Goal: Information Seeking & Learning: Learn about a topic

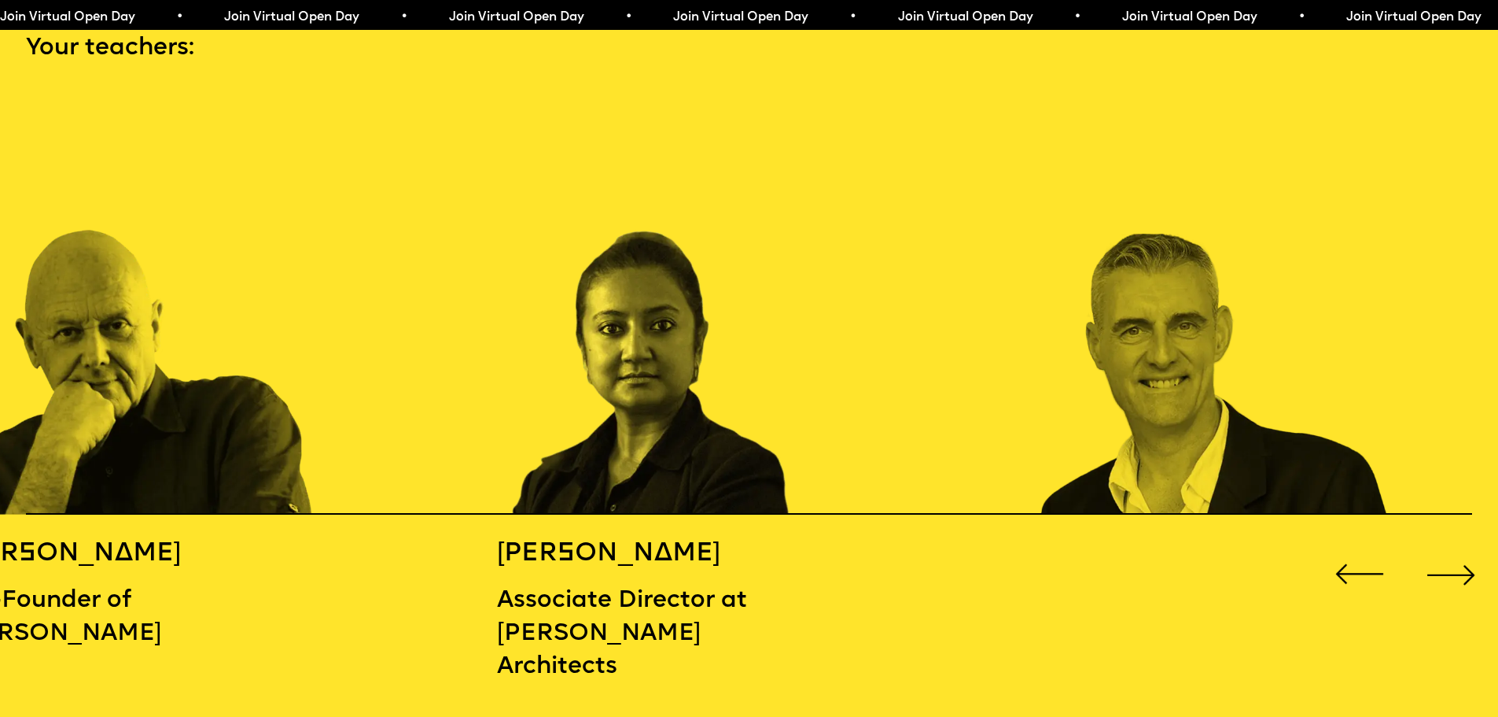
scroll to position [2360, 0]
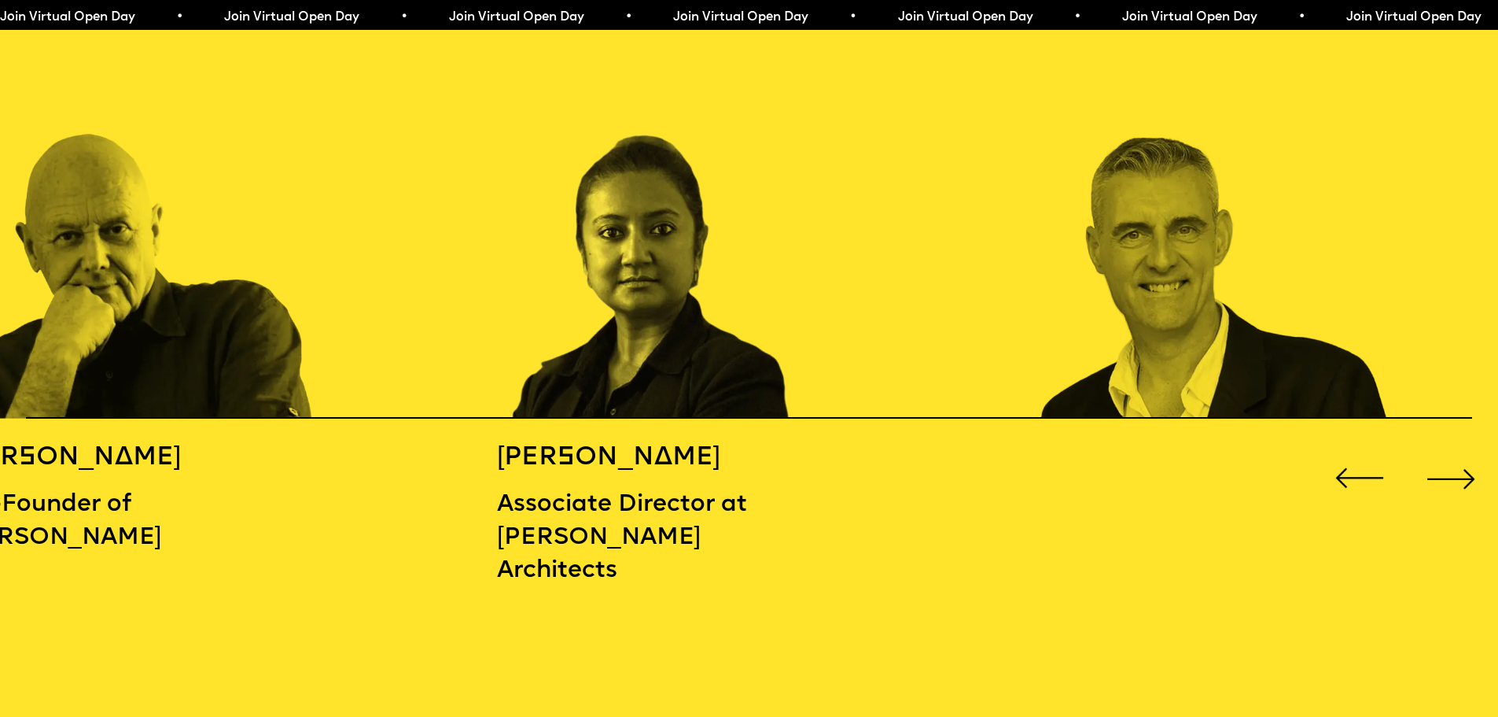
click at [1456, 462] on div "Next slide" at bounding box center [1451, 478] width 60 height 60
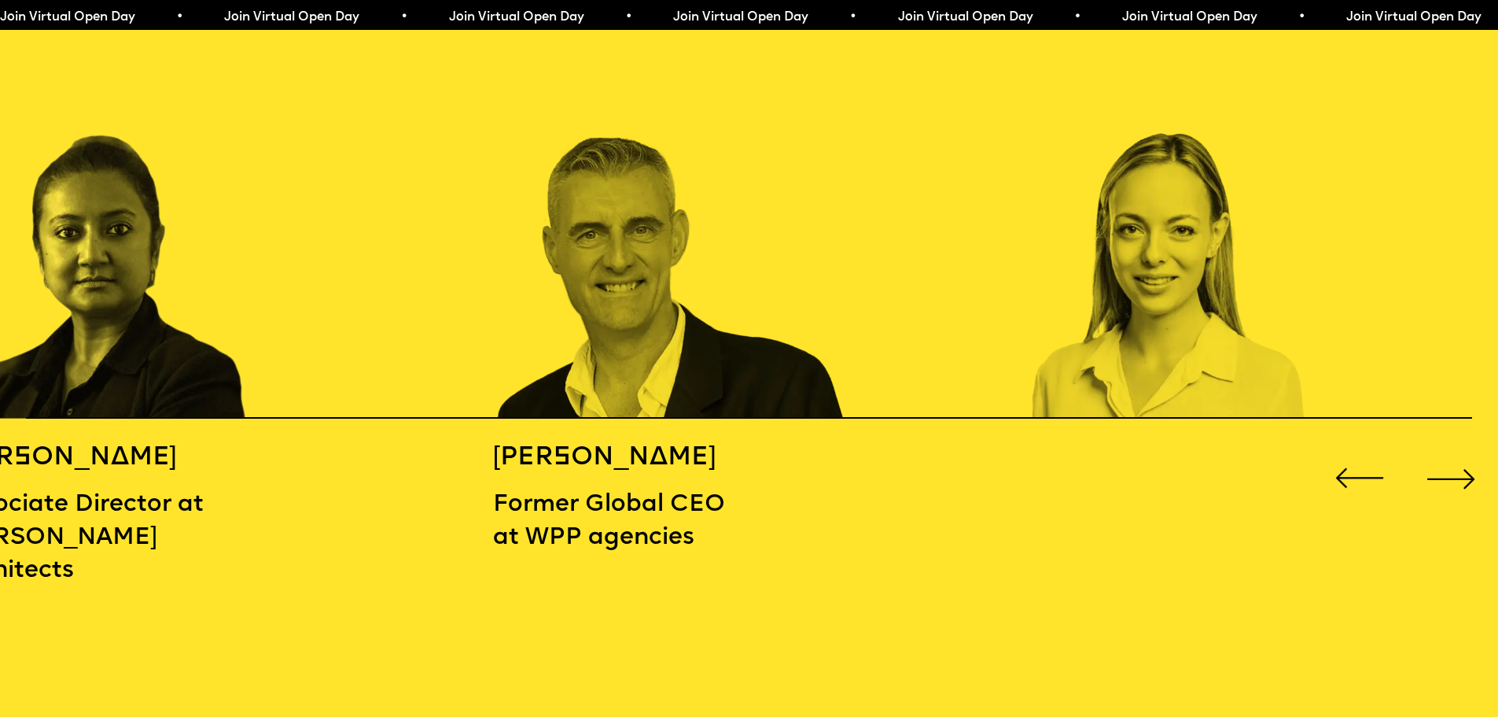
click at [1453, 463] on div "Next slide" at bounding box center [1451, 478] width 60 height 60
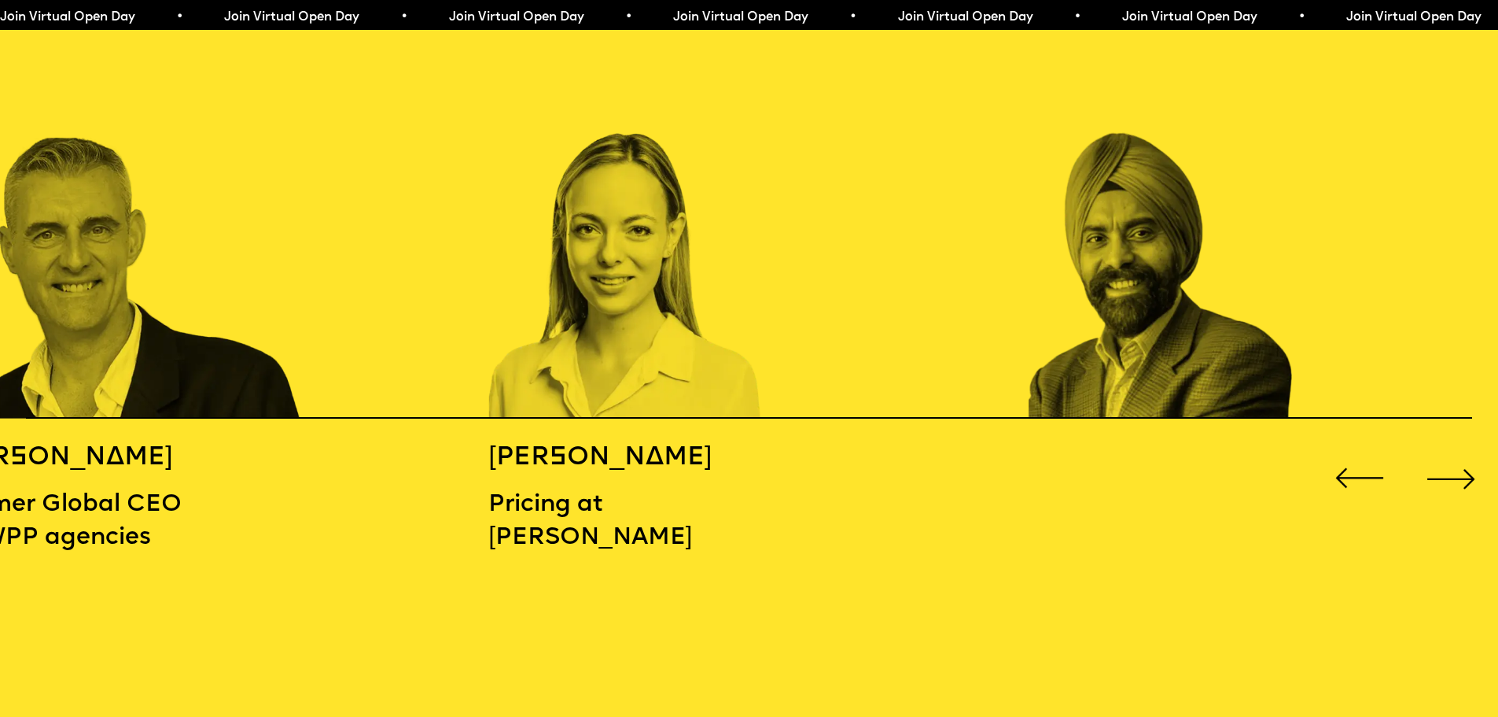
click at [1453, 463] on div "Next slide" at bounding box center [1451, 478] width 60 height 60
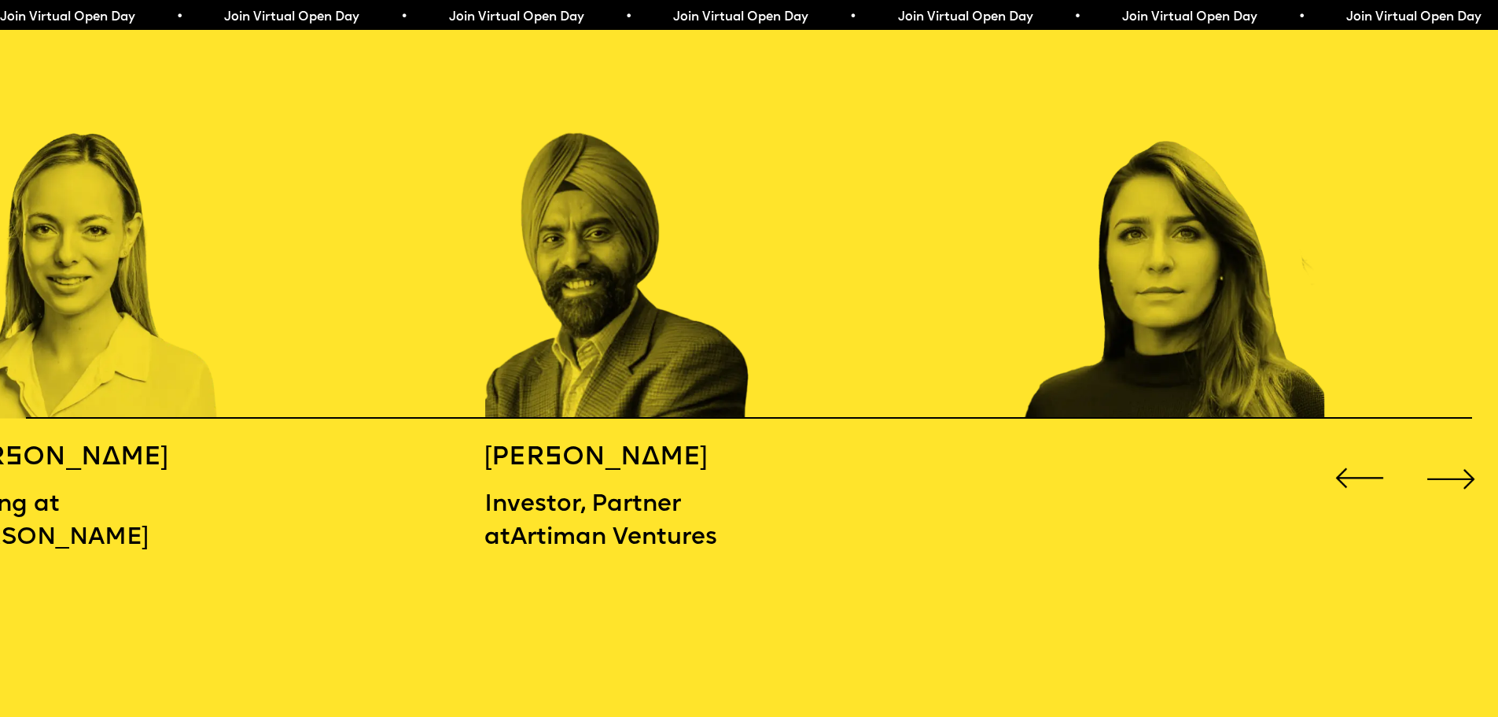
click at [1453, 463] on div "Next slide" at bounding box center [1451, 478] width 60 height 60
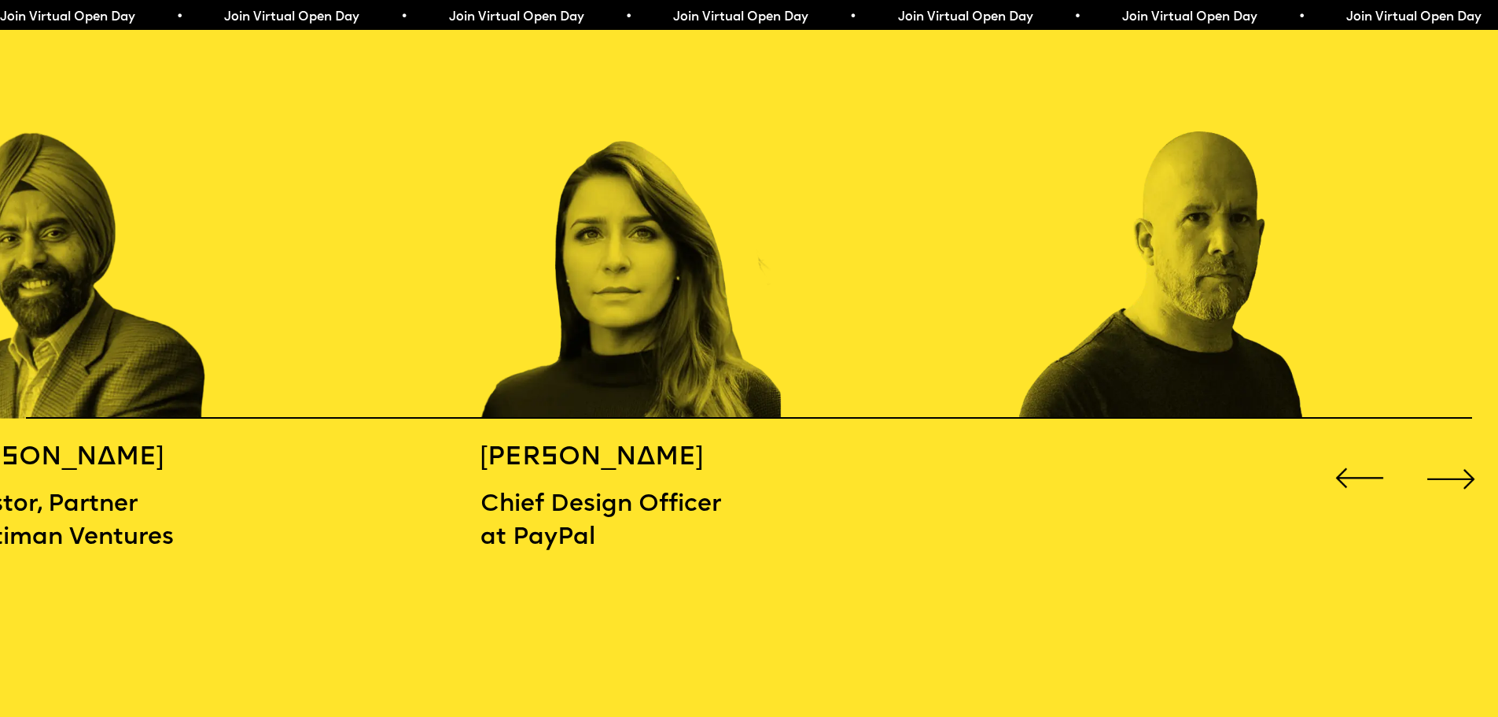
click at [1453, 463] on div "Next slide" at bounding box center [1451, 478] width 60 height 60
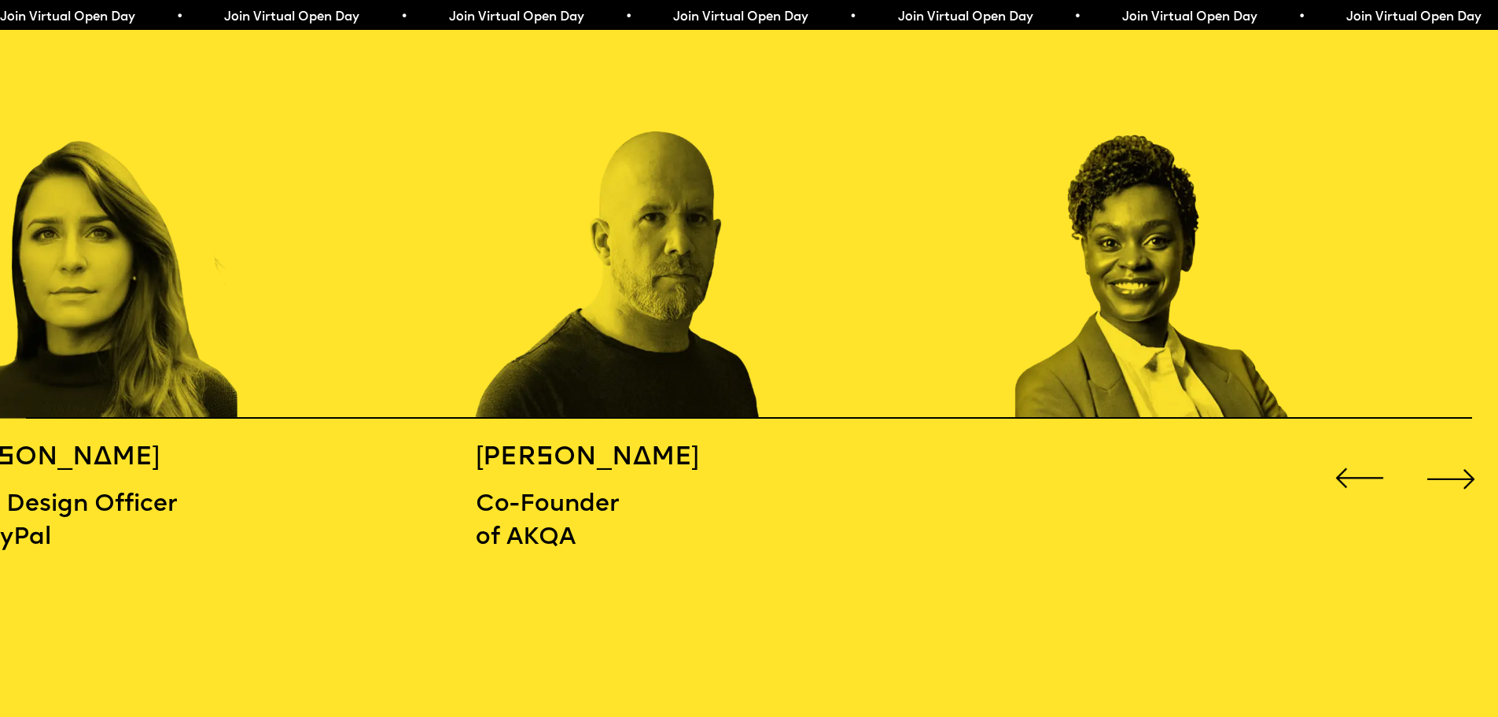
click at [1453, 463] on div "Next slide" at bounding box center [1451, 478] width 60 height 60
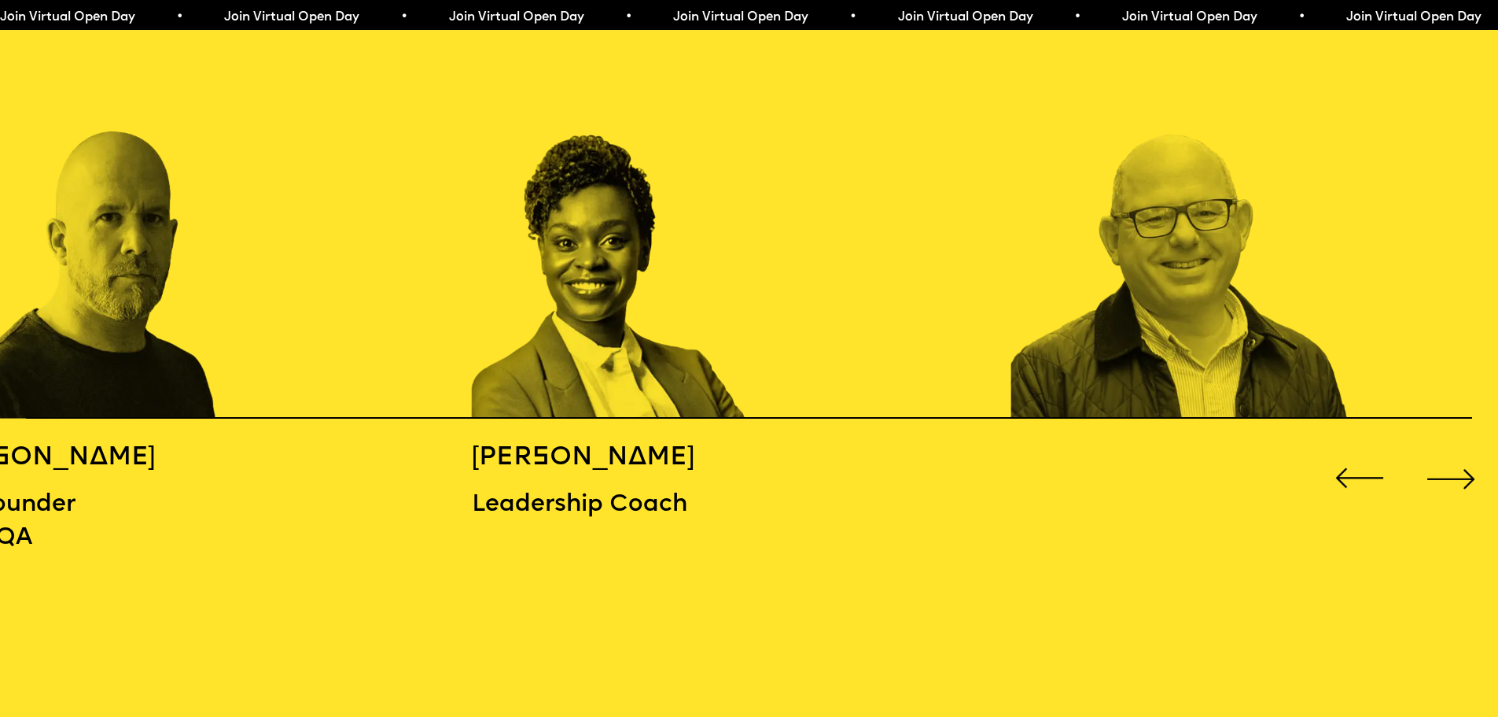
click at [1455, 464] on div "Next slide" at bounding box center [1451, 478] width 60 height 60
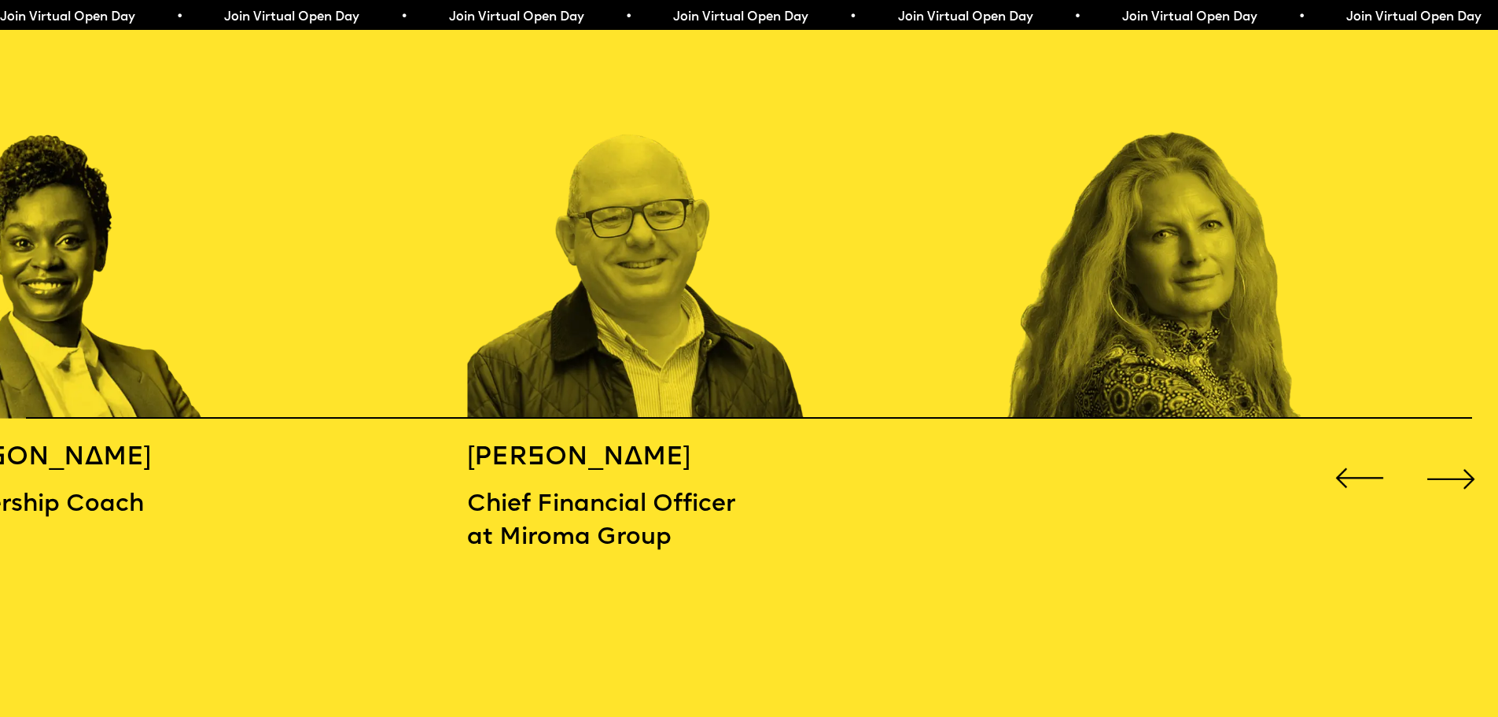
click at [1455, 464] on div "Next slide" at bounding box center [1451, 478] width 60 height 60
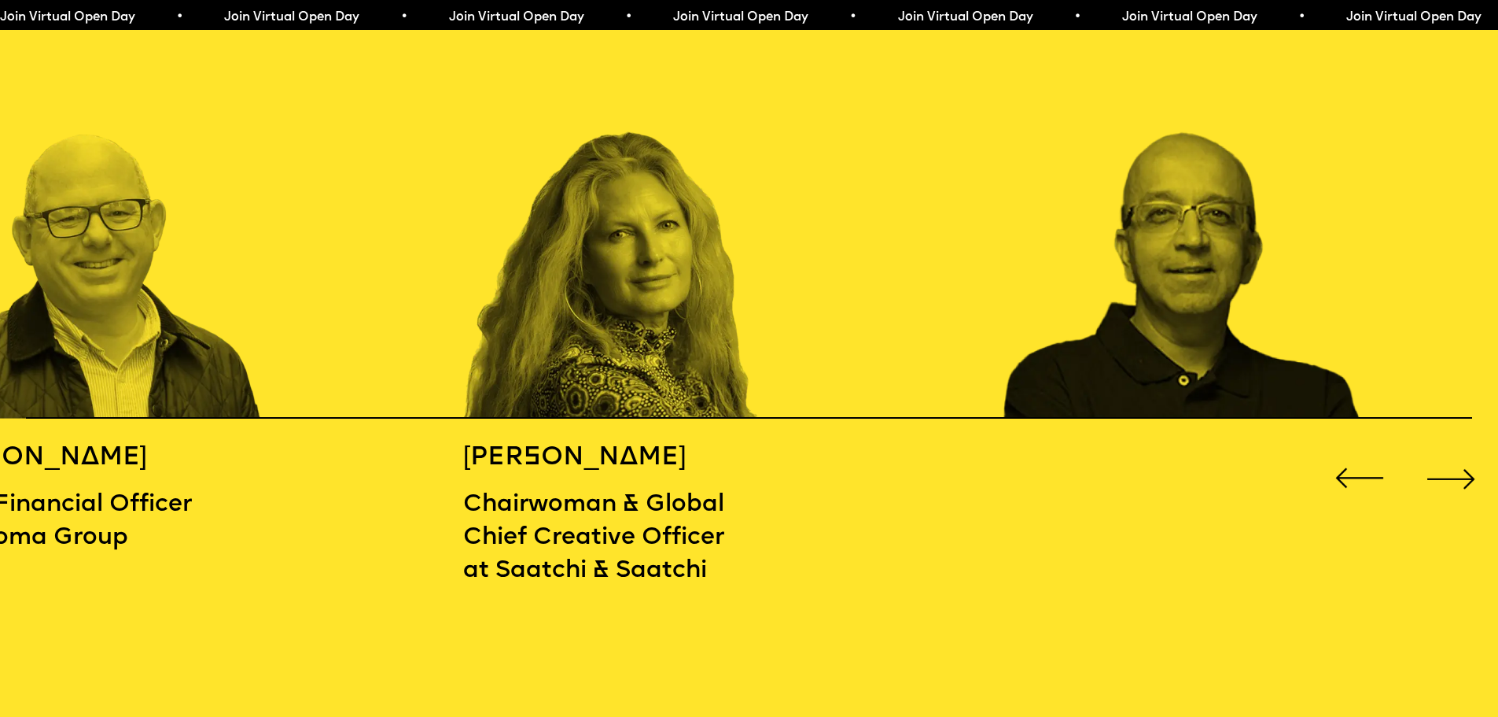
click at [1455, 463] on div "Next slide" at bounding box center [1451, 478] width 60 height 60
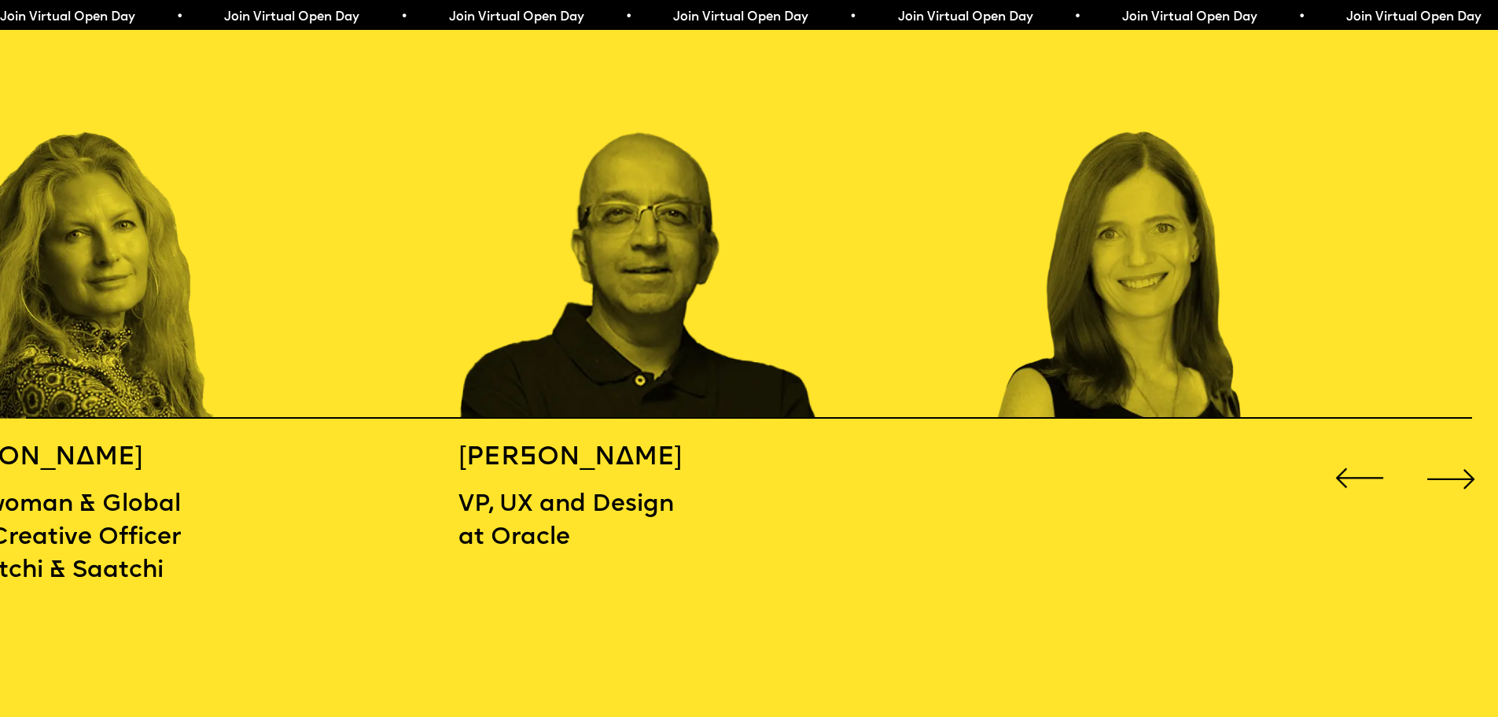
click at [1455, 463] on div "Next slide" at bounding box center [1451, 478] width 60 height 60
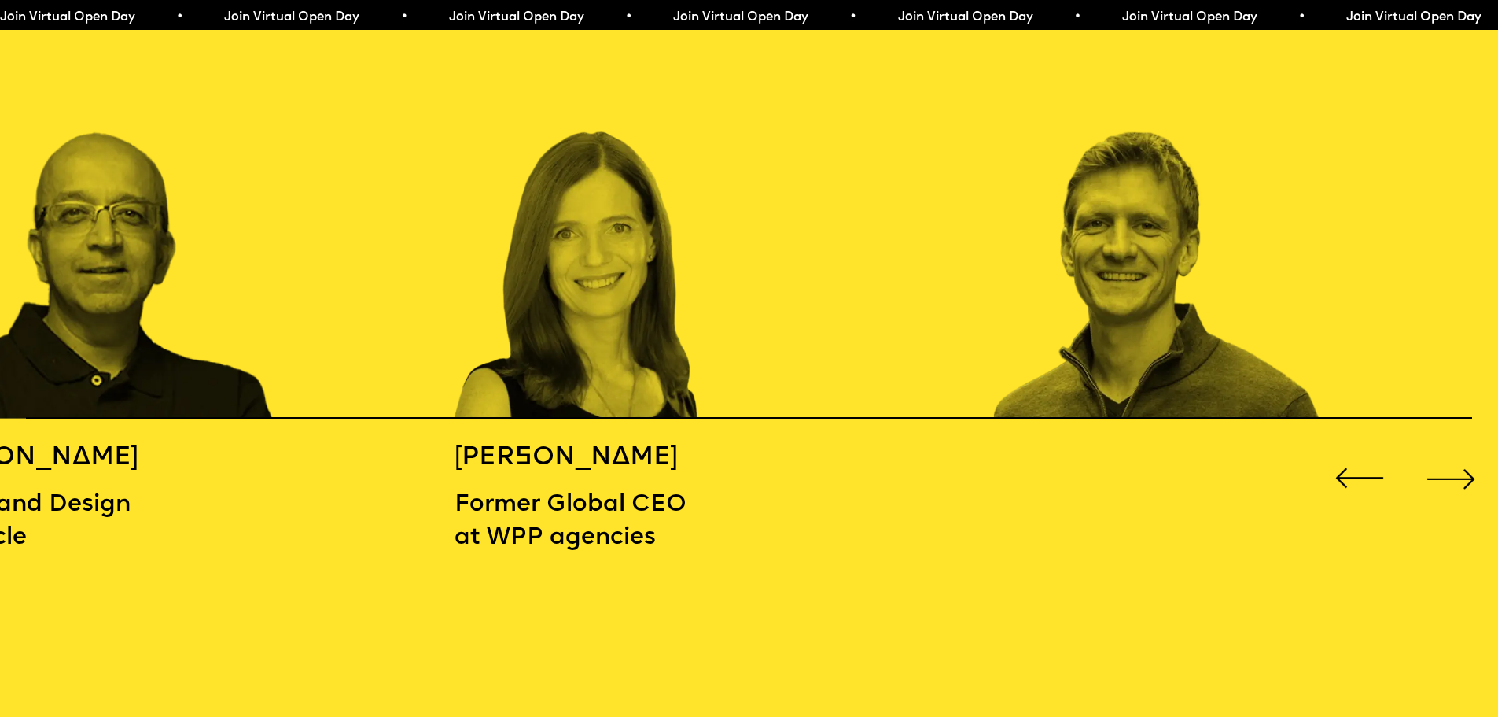
click at [1455, 463] on div "Next slide" at bounding box center [1451, 478] width 60 height 60
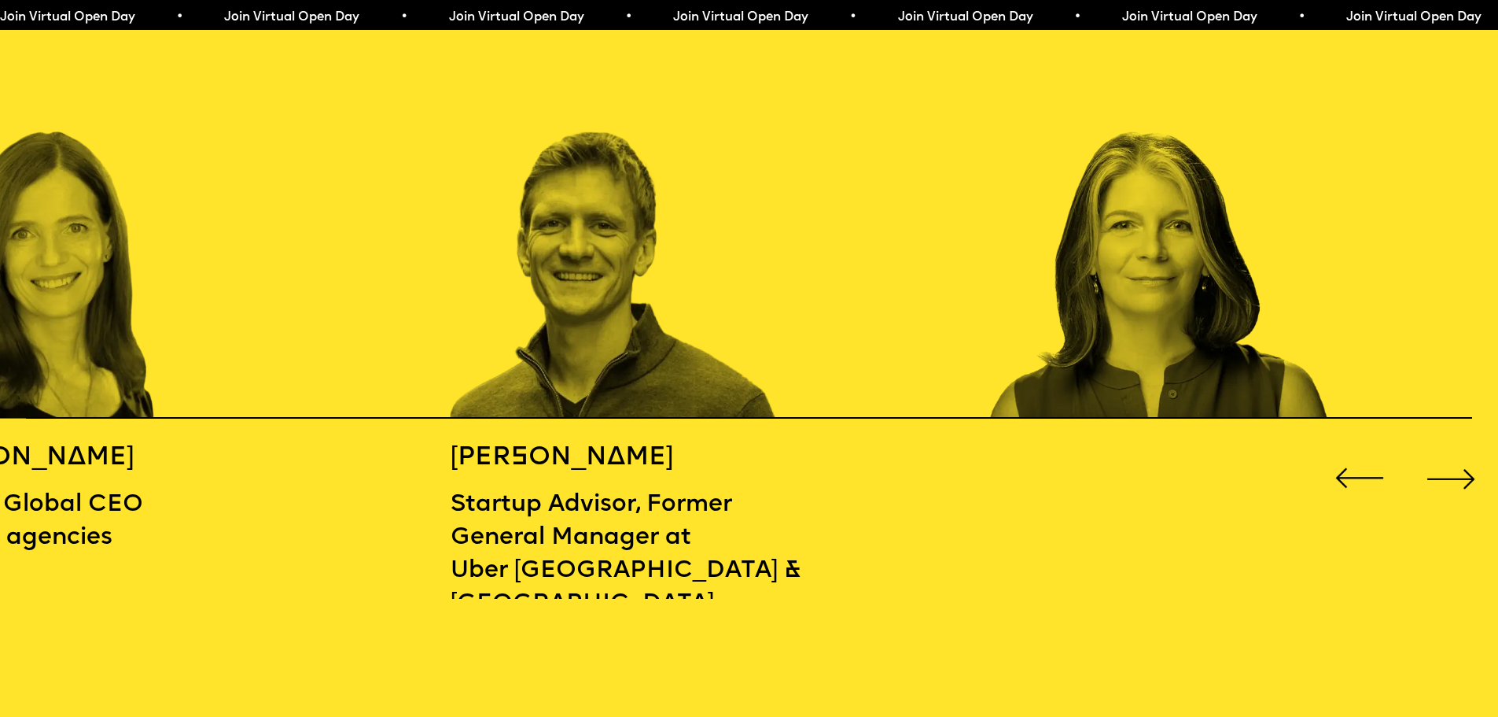
click at [1455, 463] on div "Next slide" at bounding box center [1451, 478] width 60 height 60
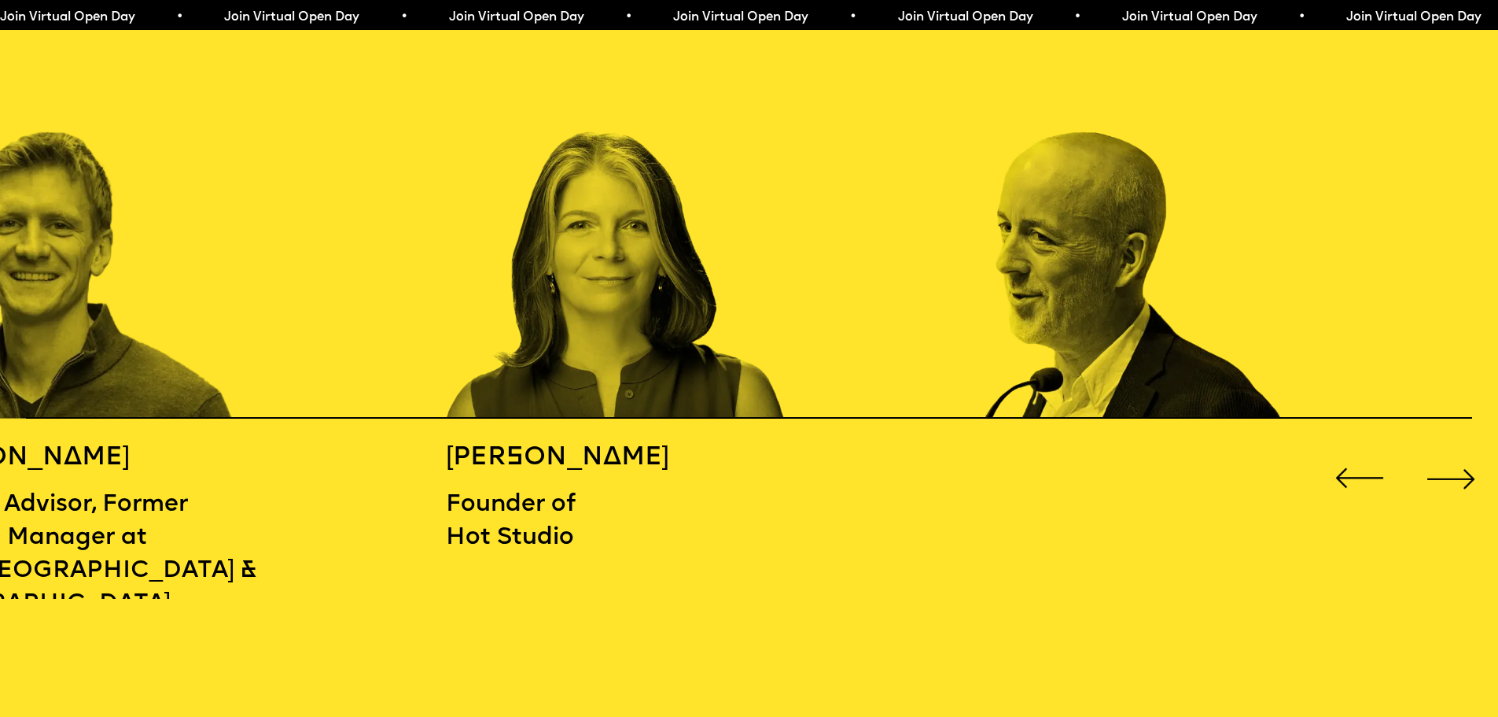
click at [1455, 463] on div "Next slide" at bounding box center [1451, 478] width 60 height 60
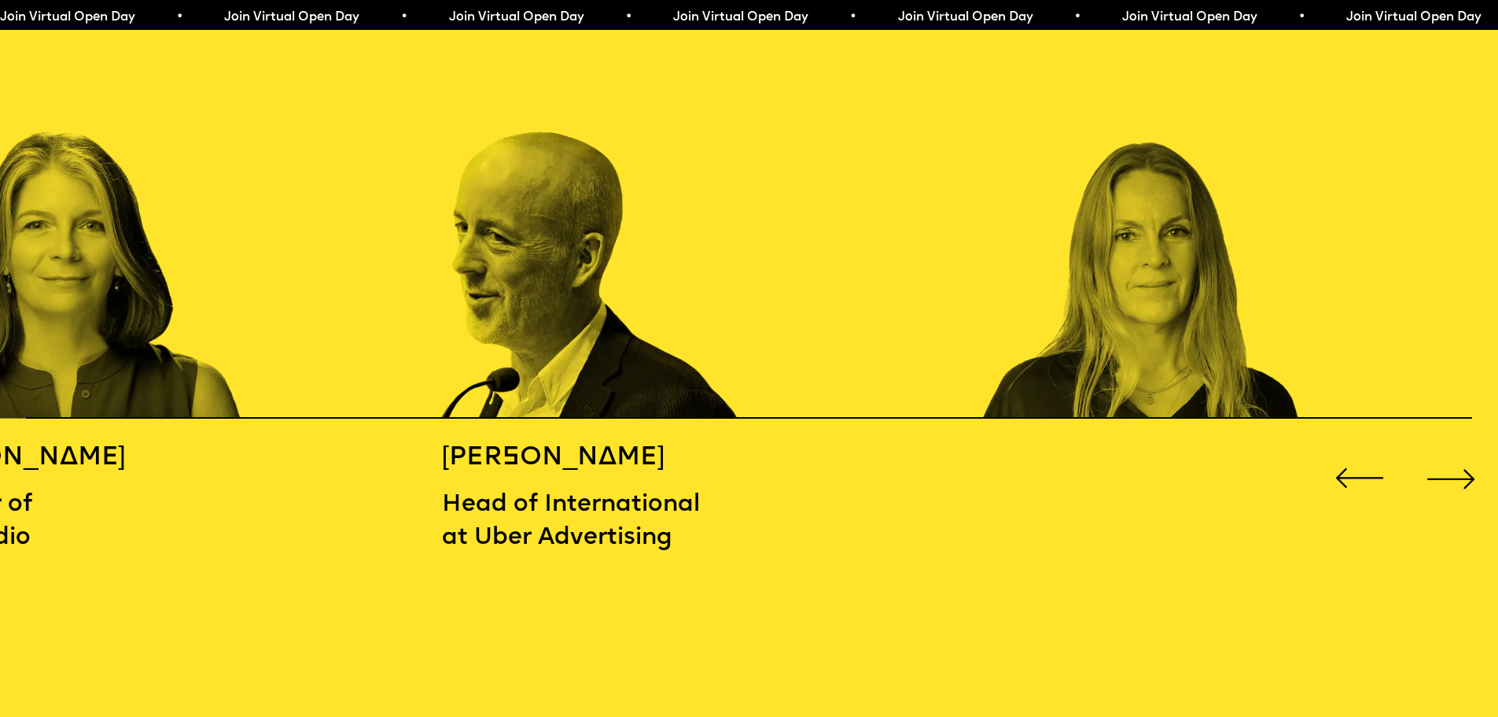
click at [1455, 463] on div "Next slide" at bounding box center [1451, 478] width 60 height 60
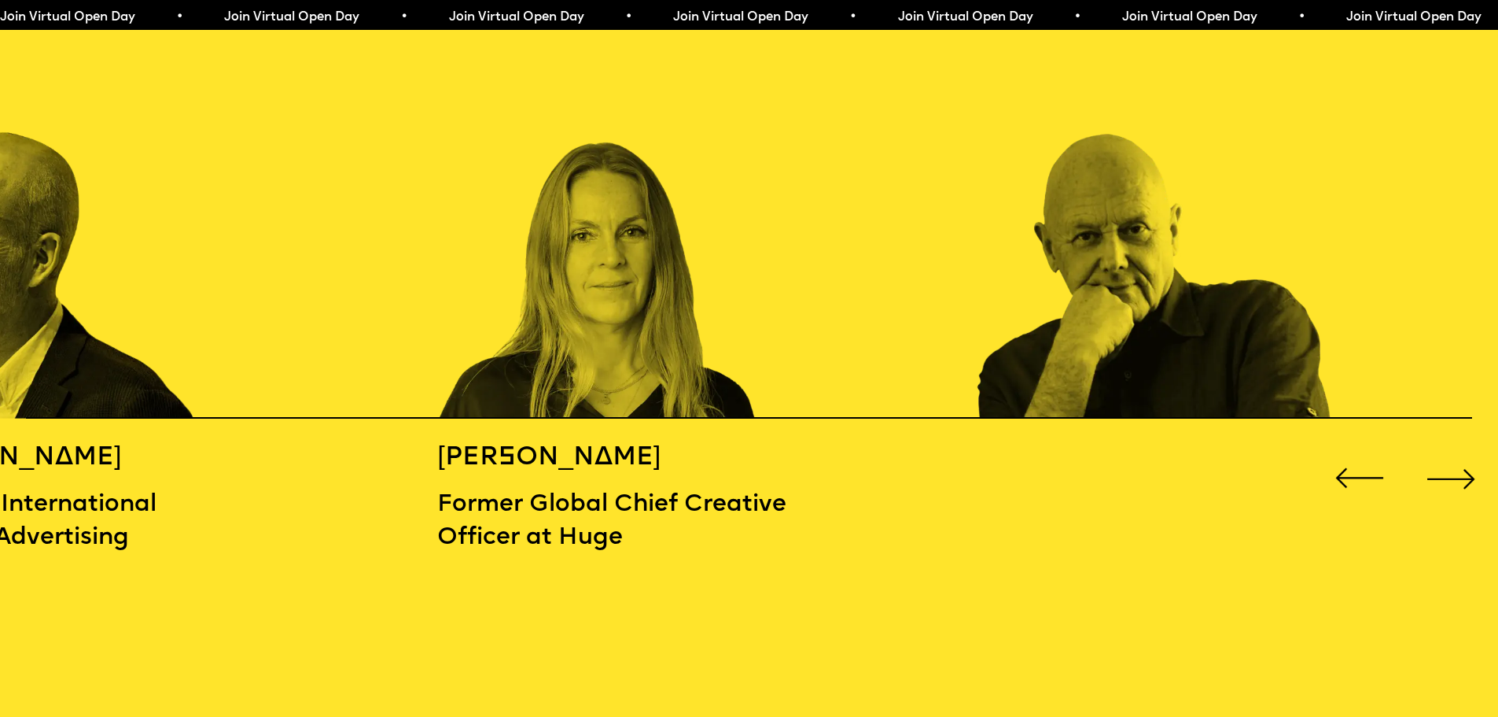
click at [1458, 465] on div "Next slide" at bounding box center [1451, 478] width 60 height 60
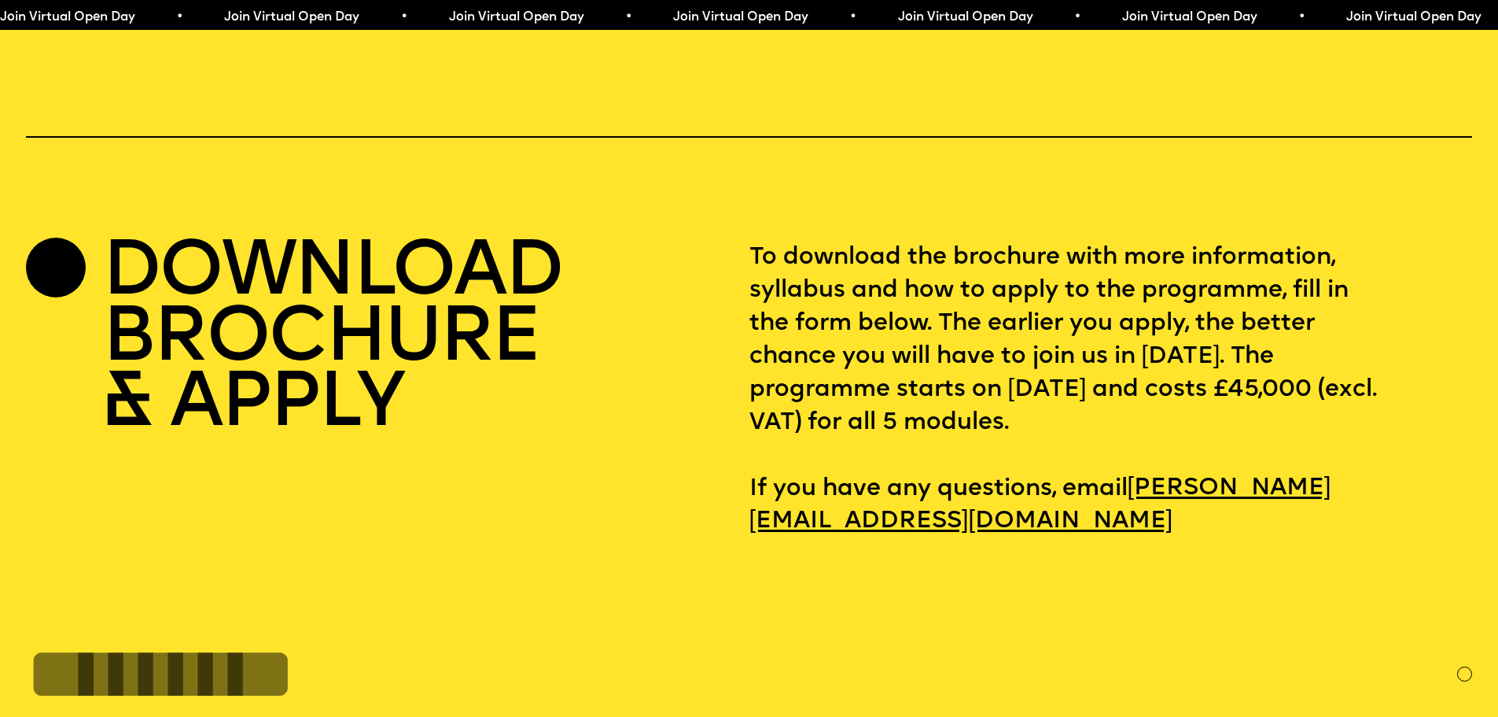
scroll to position [6686, 0]
